Goal: Information Seeking & Learning: Learn about a topic

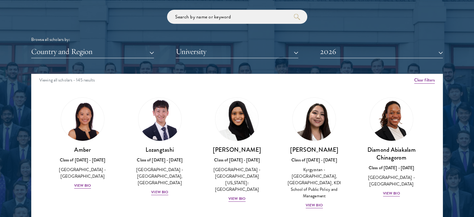
scroll to position [1, 0]
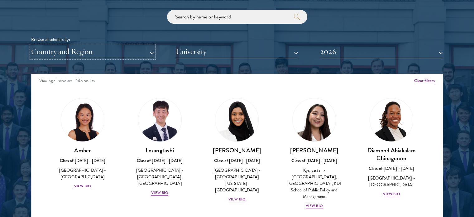
click at [147, 50] on button "Country and Region" at bounding box center [92, 51] width 123 height 13
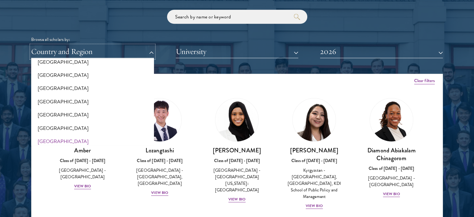
scroll to position [1273, 0]
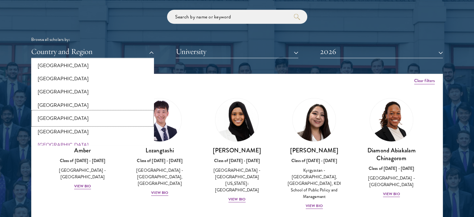
click at [57, 111] on button "[GEOGRAPHIC_DATA]" at bounding box center [92, 117] width 119 height 13
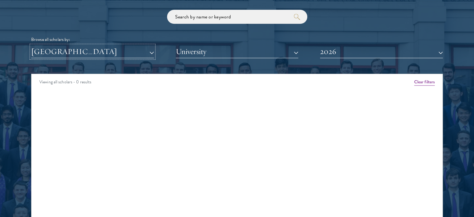
click at [147, 52] on button "[GEOGRAPHIC_DATA]" at bounding box center [92, 51] width 123 height 13
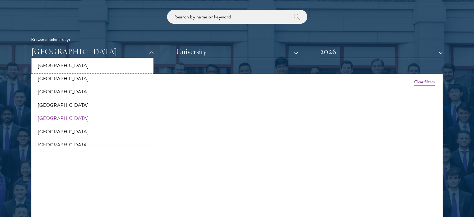
click at [59, 65] on button "[GEOGRAPHIC_DATA]" at bounding box center [92, 65] width 119 height 13
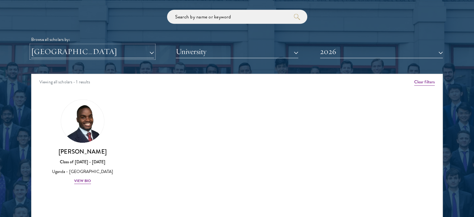
click at [150, 50] on button "[GEOGRAPHIC_DATA]" at bounding box center [92, 51] width 123 height 13
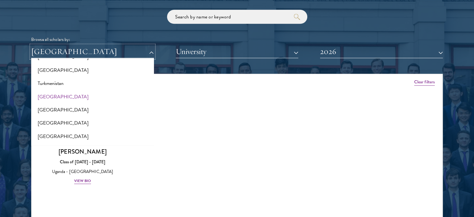
scroll to position [1241, 0]
click at [92, 69] on button "[GEOGRAPHIC_DATA]" at bounding box center [92, 69] width 119 height 13
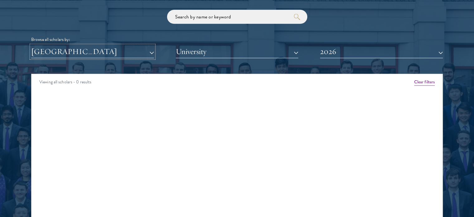
click at [145, 53] on button "[GEOGRAPHIC_DATA]" at bounding box center [92, 51] width 123 height 13
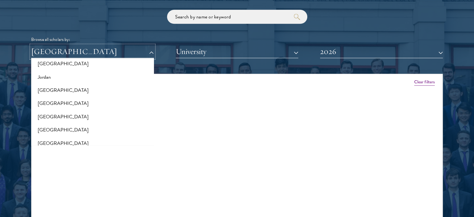
scroll to position [590, 0]
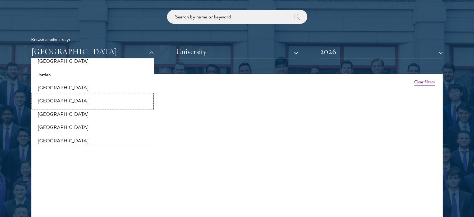
click at [78, 99] on button "[GEOGRAPHIC_DATA]" at bounding box center [92, 100] width 119 height 13
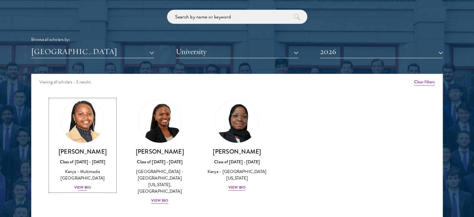
click at [81, 186] on div "View Bio" at bounding box center [82, 187] width 17 height 6
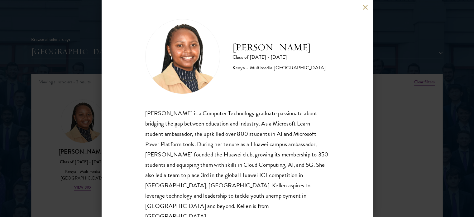
click at [366, 8] on button at bounding box center [365, 7] width 5 height 5
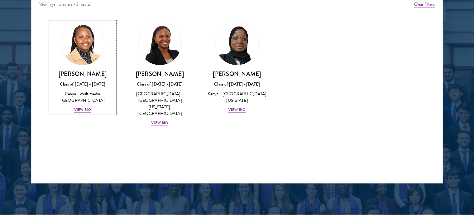
scroll to position [832, 0]
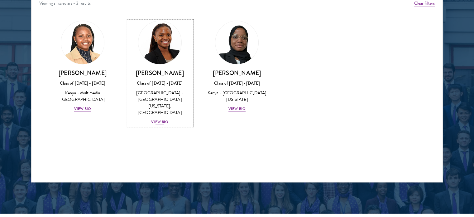
click at [161, 119] on div "View Bio" at bounding box center [159, 122] width 17 height 6
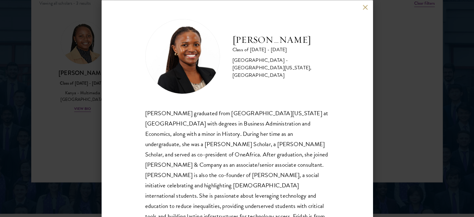
scroll to position [12, 0]
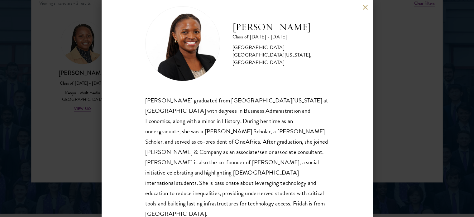
click at [365, 6] on button at bounding box center [365, 7] width 5 height 5
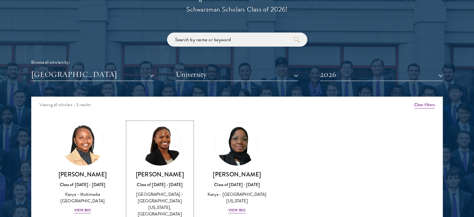
scroll to position [732, 0]
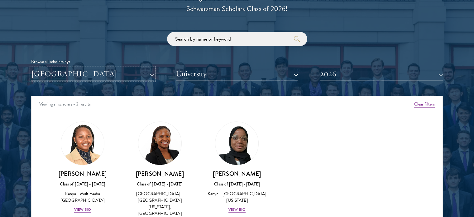
click at [144, 75] on button "[GEOGRAPHIC_DATA]" at bounding box center [92, 73] width 123 height 13
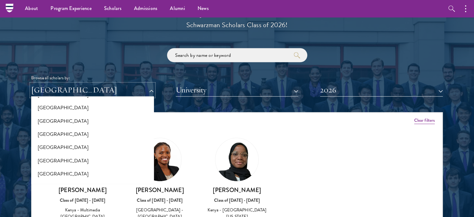
scroll to position [173, 0]
click at [56, 136] on button "[GEOGRAPHIC_DATA]" at bounding box center [92, 133] width 119 height 13
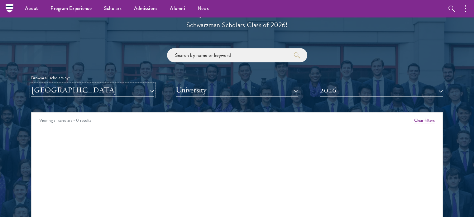
click at [135, 90] on button "[GEOGRAPHIC_DATA]" at bounding box center [92, 90] width 123 height 13
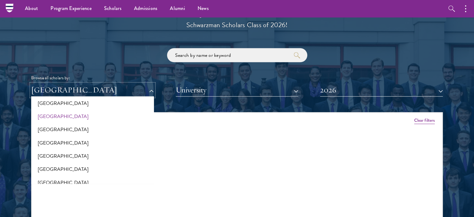
scroll to position [189, 0]
click at [77, 128] on button "[GEOGRAPHIC_DATA]" at bounding box center [92, 129] width 119 height 13
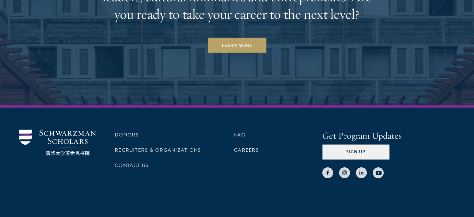
scroll to position [1936, 0]
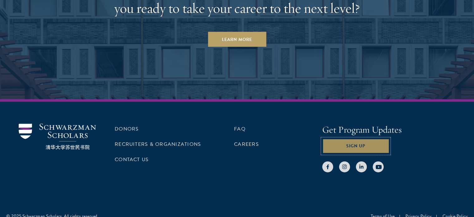
click at [345, 138] on button "Sign Up" at bounding box center [355, 145] width 67 height 15
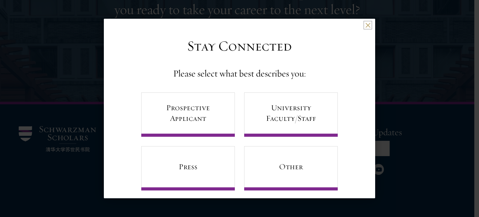
click at [365, 26] on button at bounding box center [367, 24] width 5 height 5
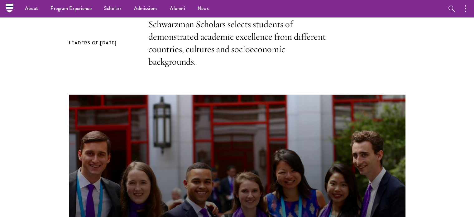
scroll to position [0, 0]
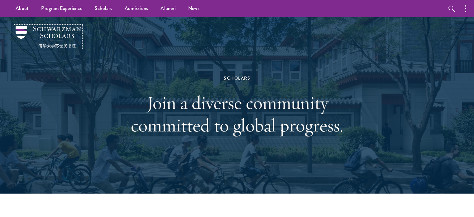
click at [65, 29] on img at bounding box center [48, 37] width 65 height 22
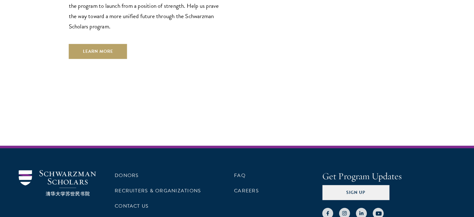
scroll to position [1861, 0]
